Goal: Task Accomplishment & Management: Complete application form

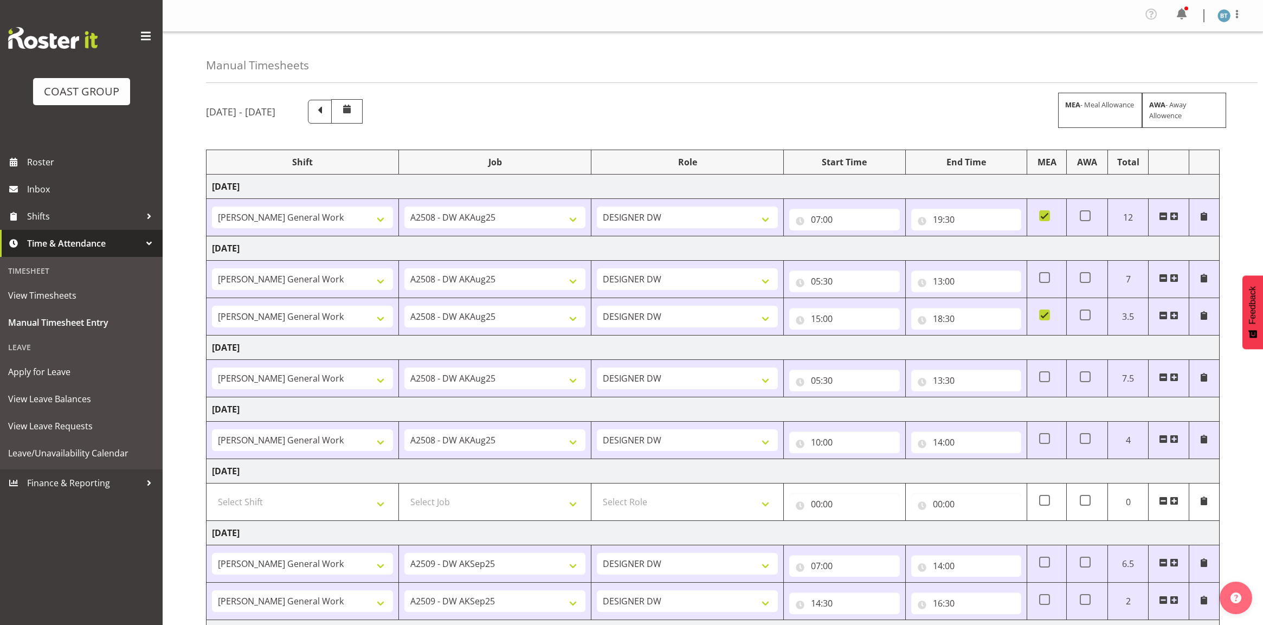
select select "9464"
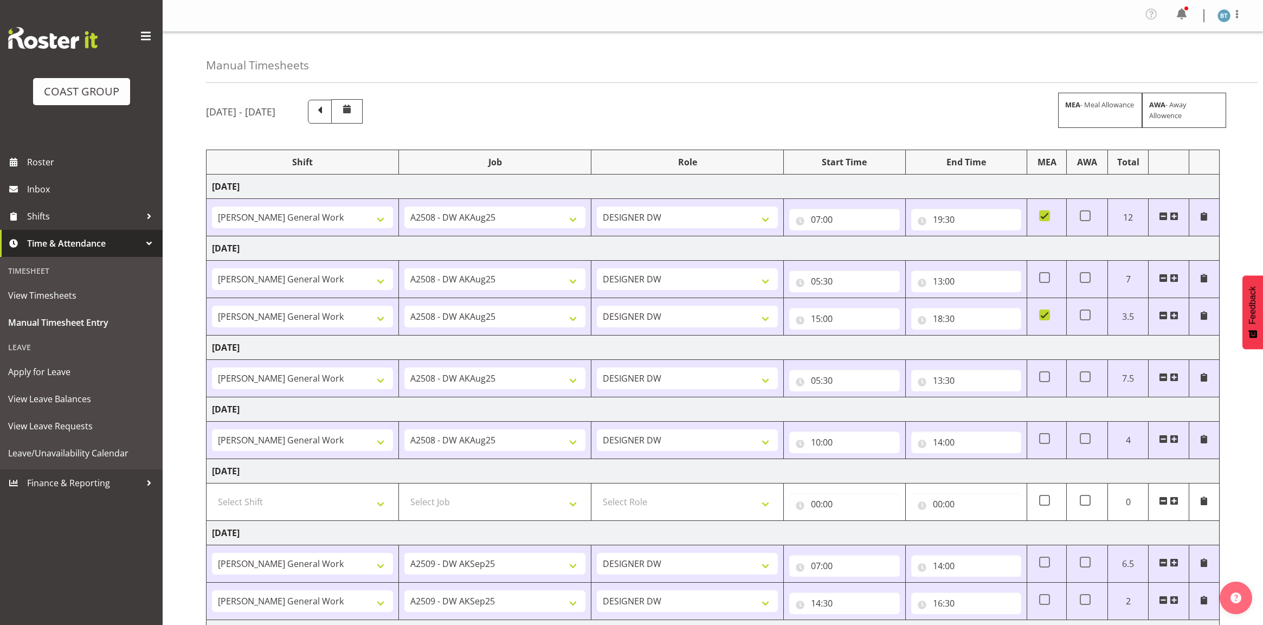
select select "9465"
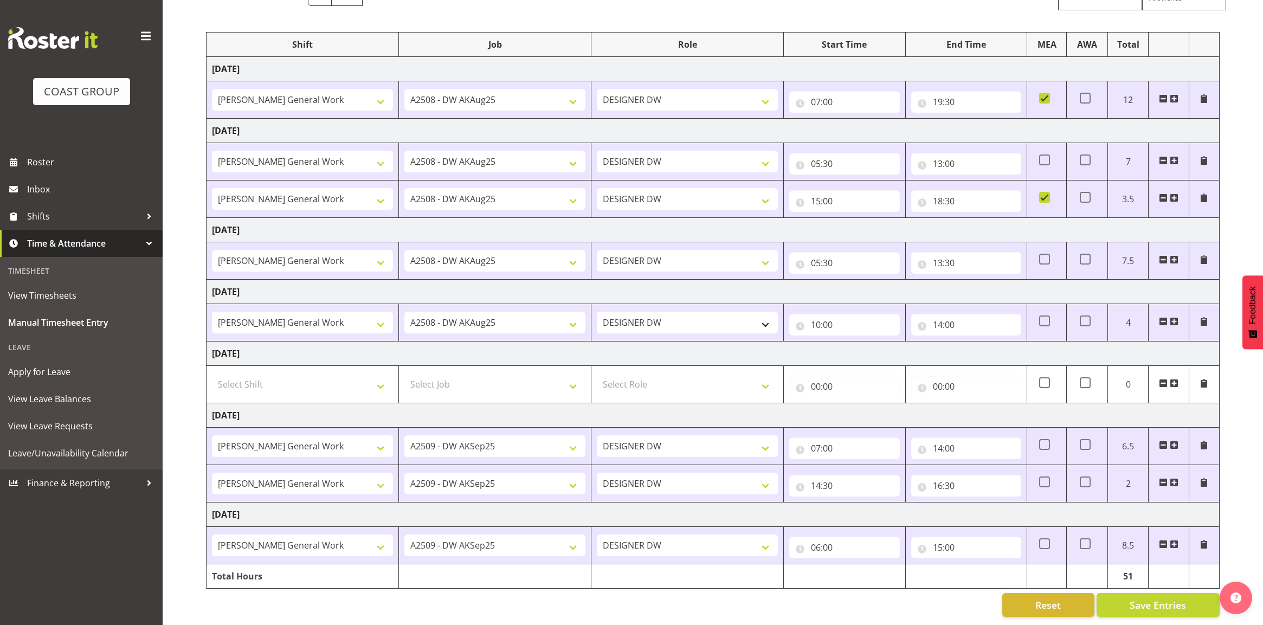
scroll to position [131, 0]
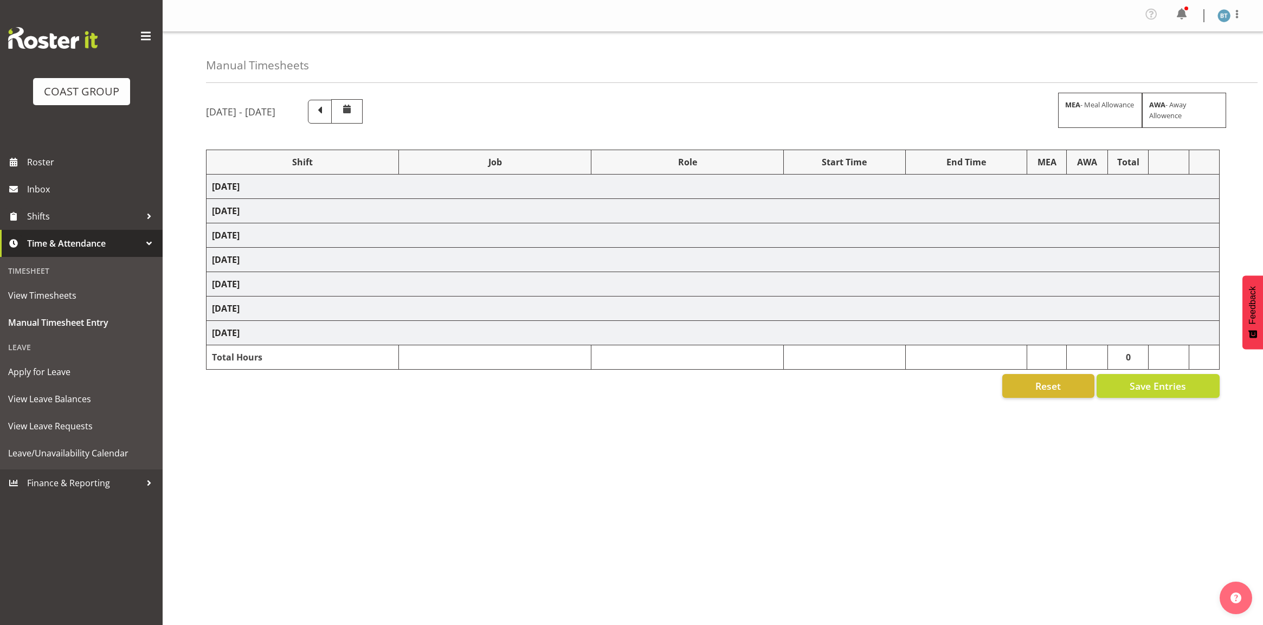
select select "9464"
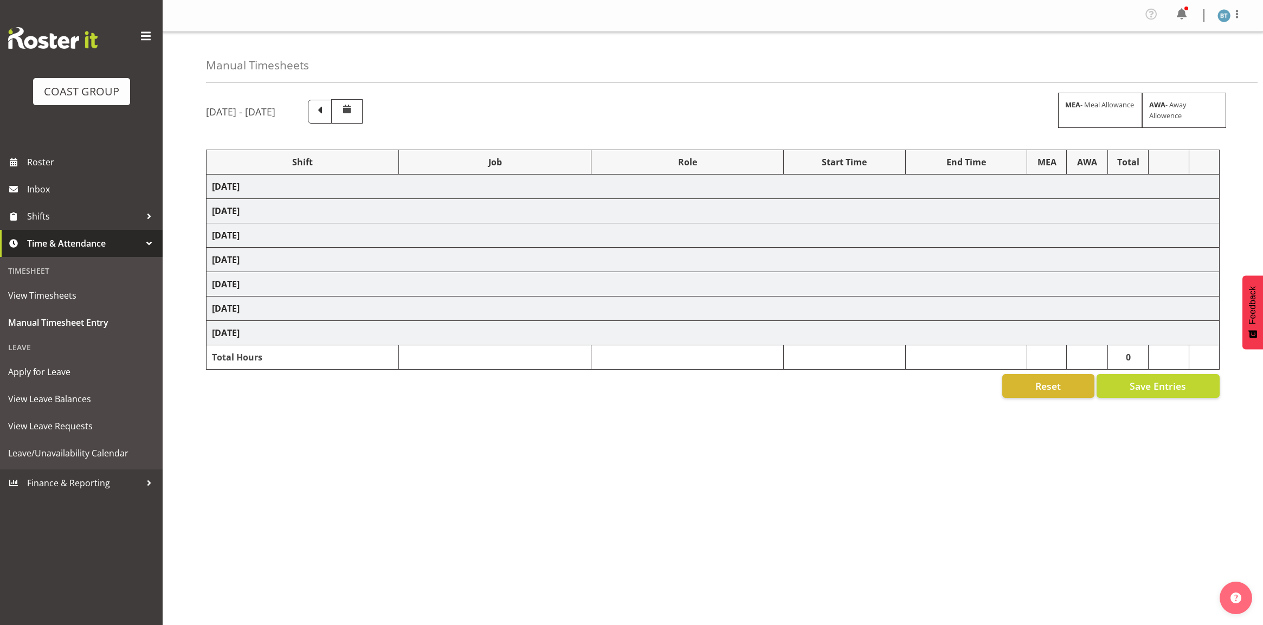
select select "9465"
select select "15"
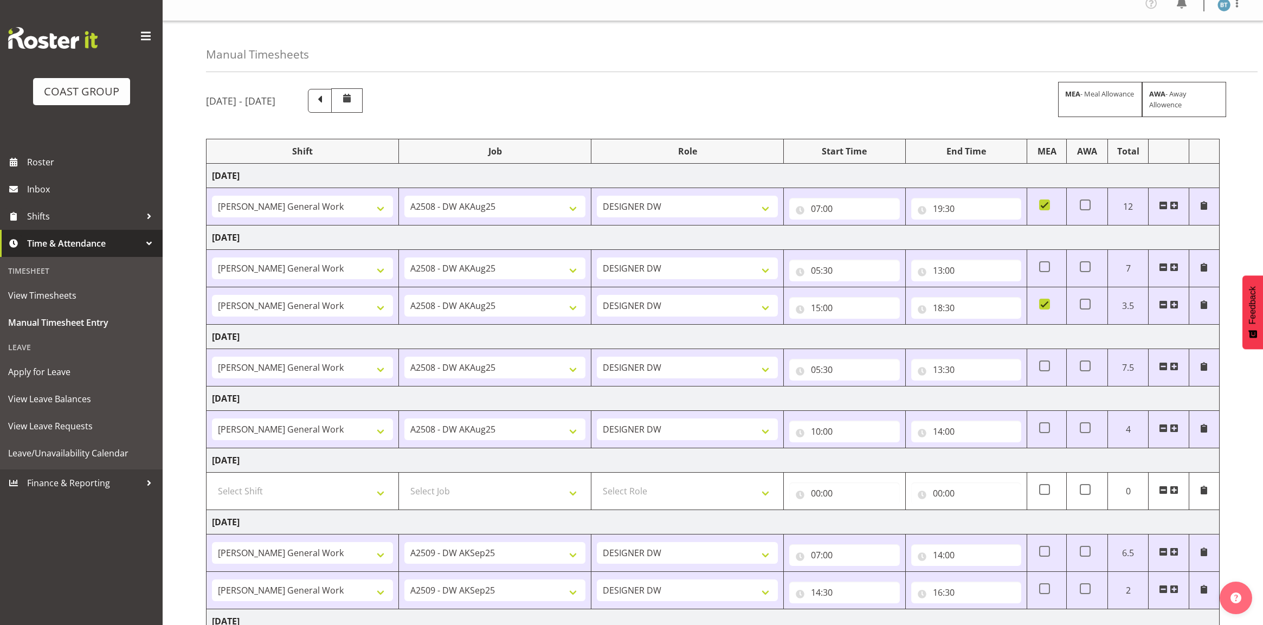
scroll to position [131, 0]
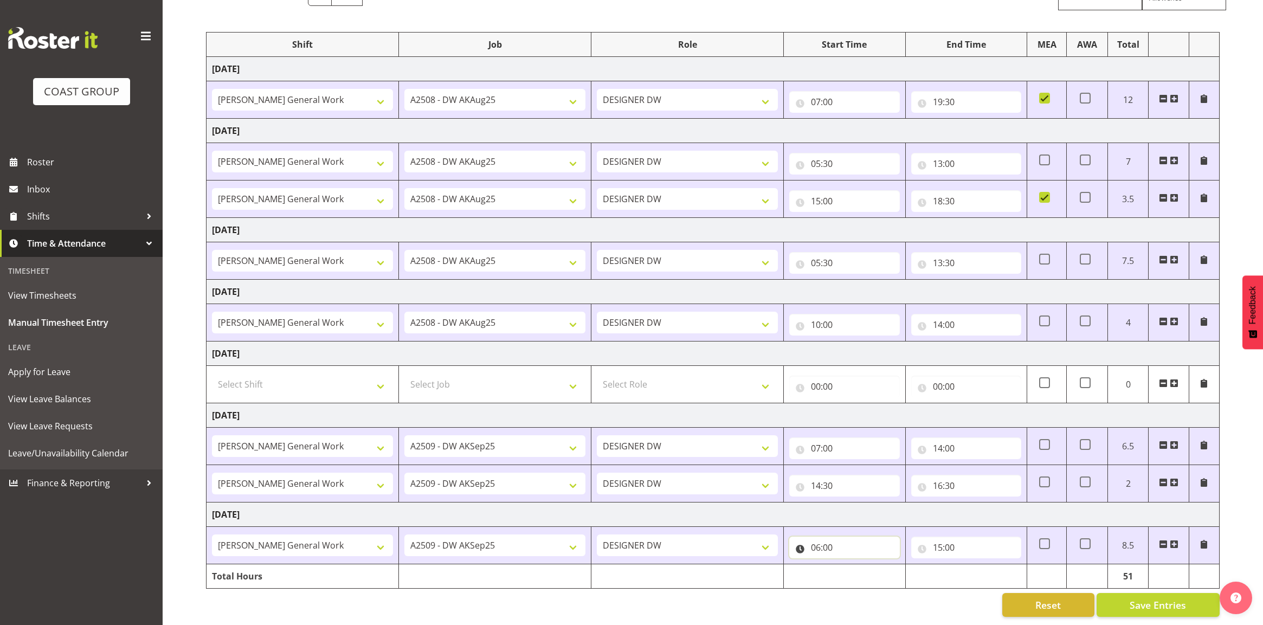
click at [818, 540] on input "06:00" at bounding box center [844, 548] width 110 height 22
click at [859, 570] on select "00 01 02 03 04 05 06 07 08 09 10 11 12 13 14 15 16 17 18 19 20 21 22 23" at bounding box center [863, 576] width 24 height 22
select select "8"
click at [851, 565] on select "00 01 02 03 04 05 06 07 08 09 10 11 12 13 14 15 16 17 18 19 20 21 22 23" at bounding box center [863, 576] width 24 height 22
type input "08:00"
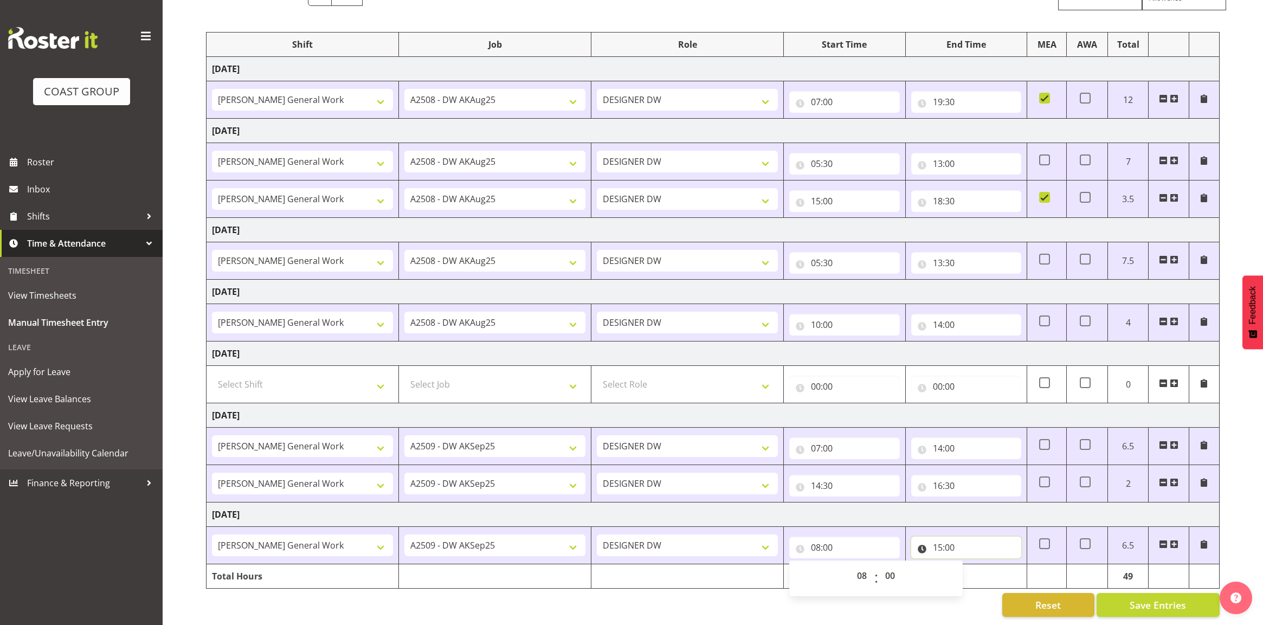
click at [939, 540] on input "15:00" at bounding box center [966, 548] width 110 height 22
click at [984, 566] on select "00 01 02 03 04 05 06 07 08 09 10 11 12 13 14 15 16 17 18 19 20 21 22 23" at bounding box center [985, 576] width 24 height 22
select select "18"
click at [973, 565] on select "00 01 02 03 04 05 06 07 08 09 10 11 12 13 14 15 16 17 18 19 20 21 22 23" at bounding box center [985, 576] width 24 height 22
type input "18:00"
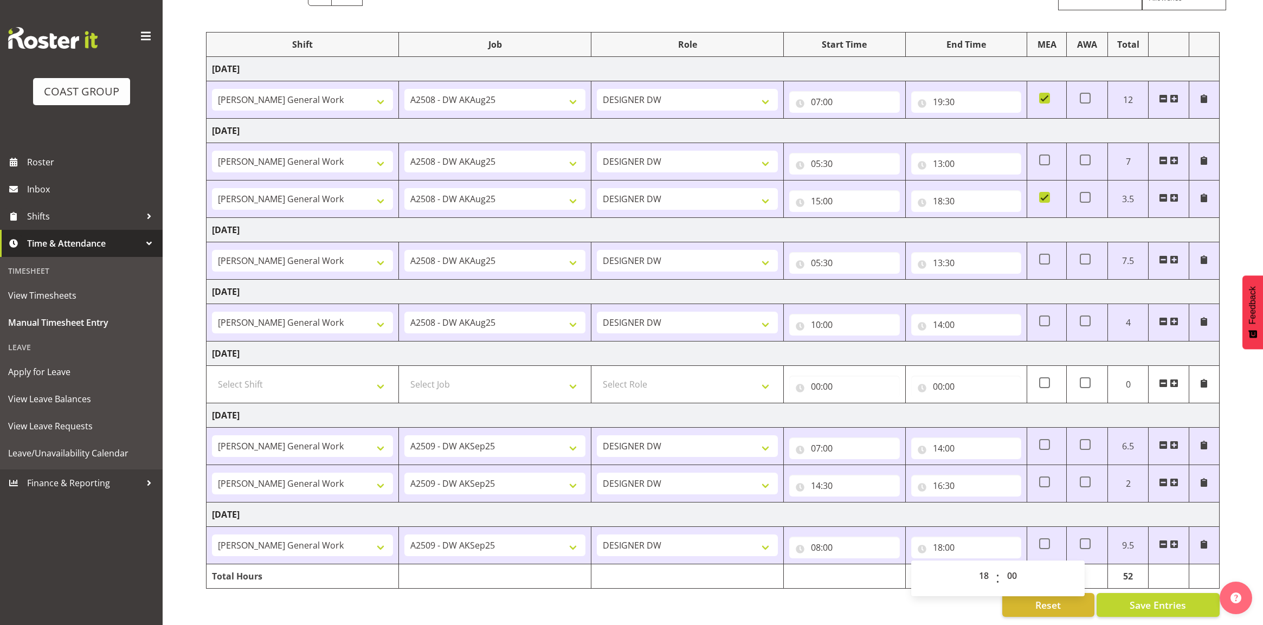
click at [957, 504] on td "[DATE]" at bounding box center [712, 514] width 1013 height 24
click at [1123, 593] on button "Save Entries" at bounding box center [1157, 605] width 123 height 24
